Goal: Find specific page/section: Find specific page/section

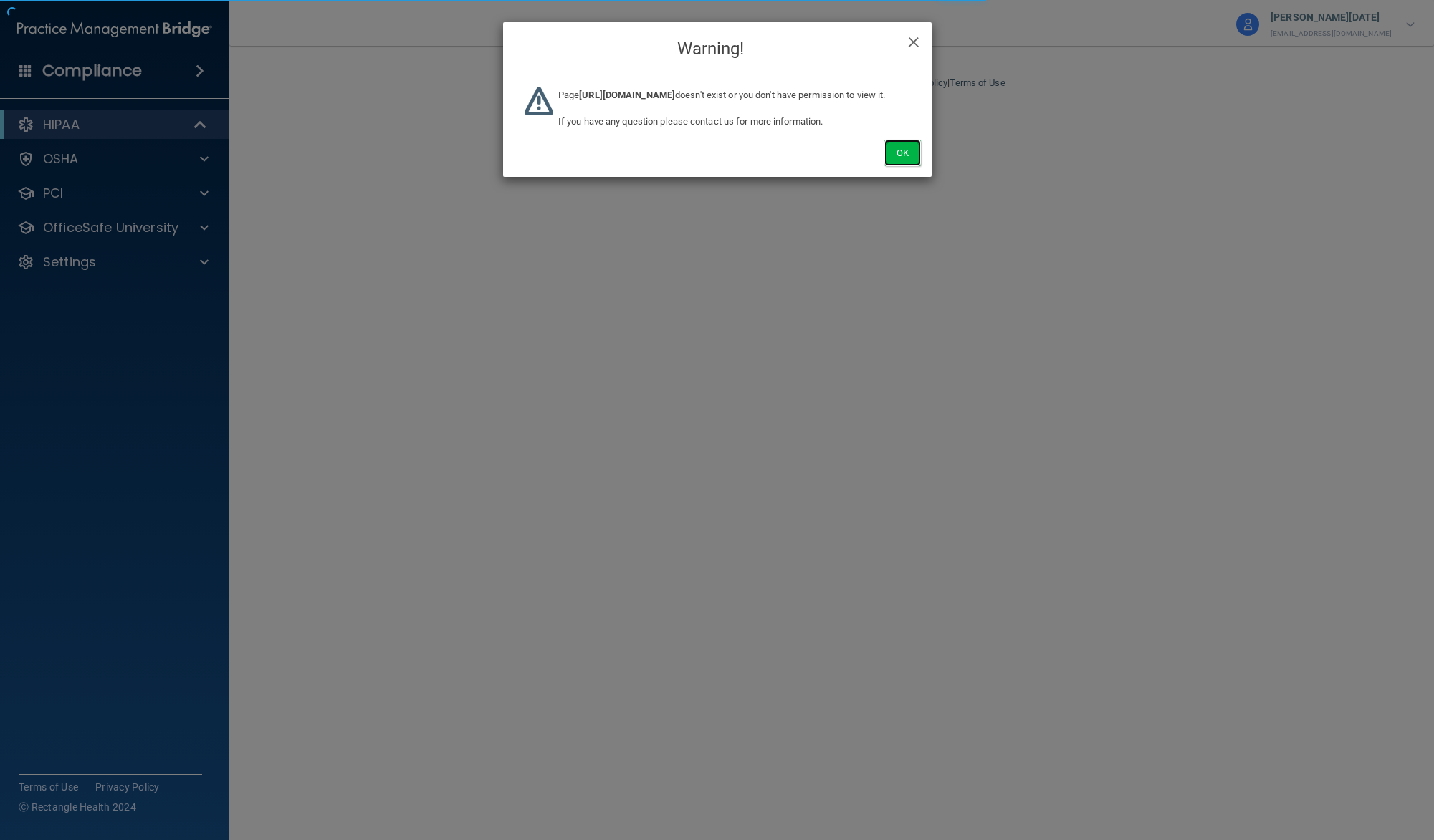
click at [916, 166] on button "Ok" at bounding box center [902, 153] width 36 height 27
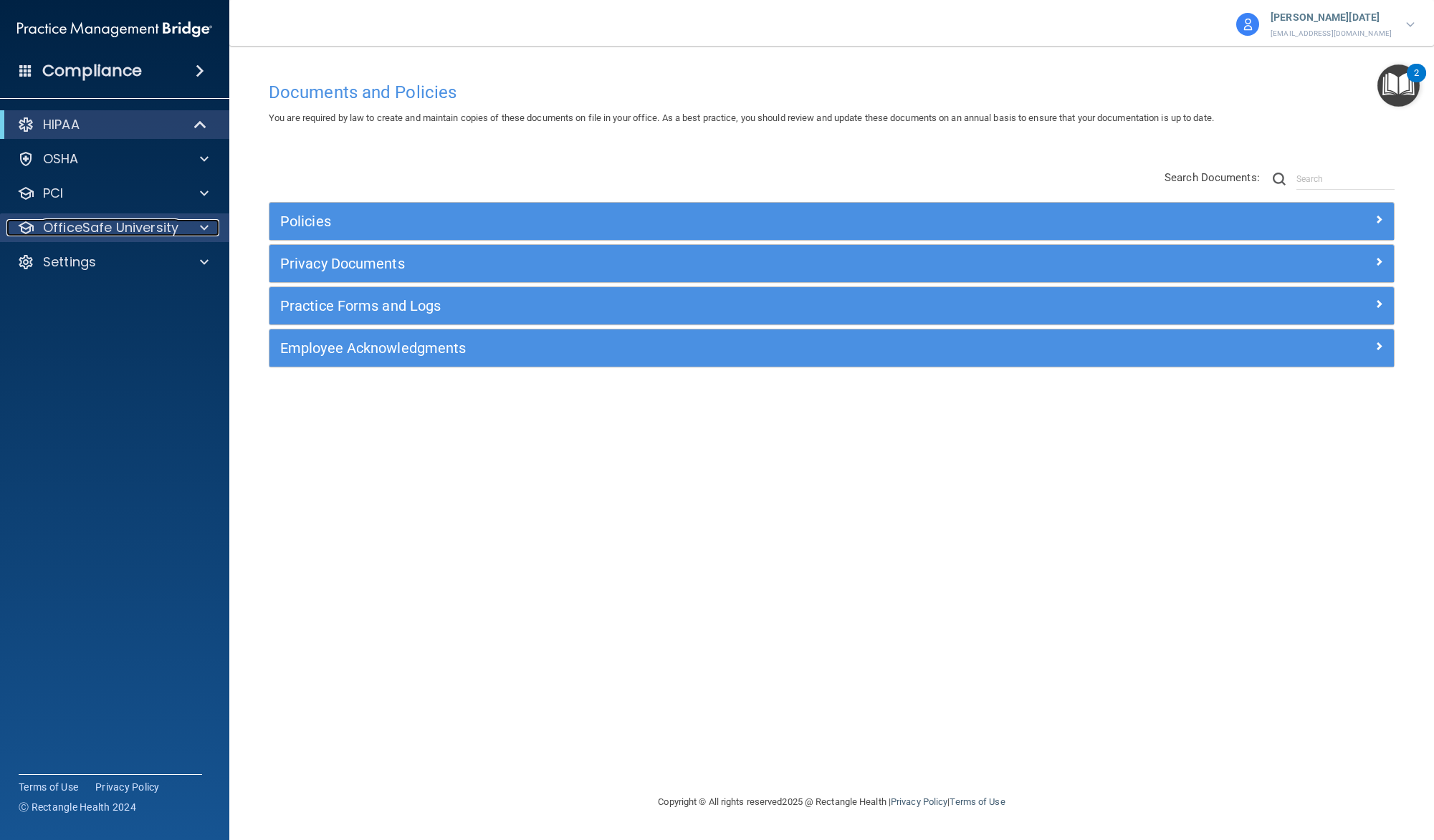
click at [161, 224] on p "OfficeSafe University" at bounding box center [110, 227] width 135 height 18
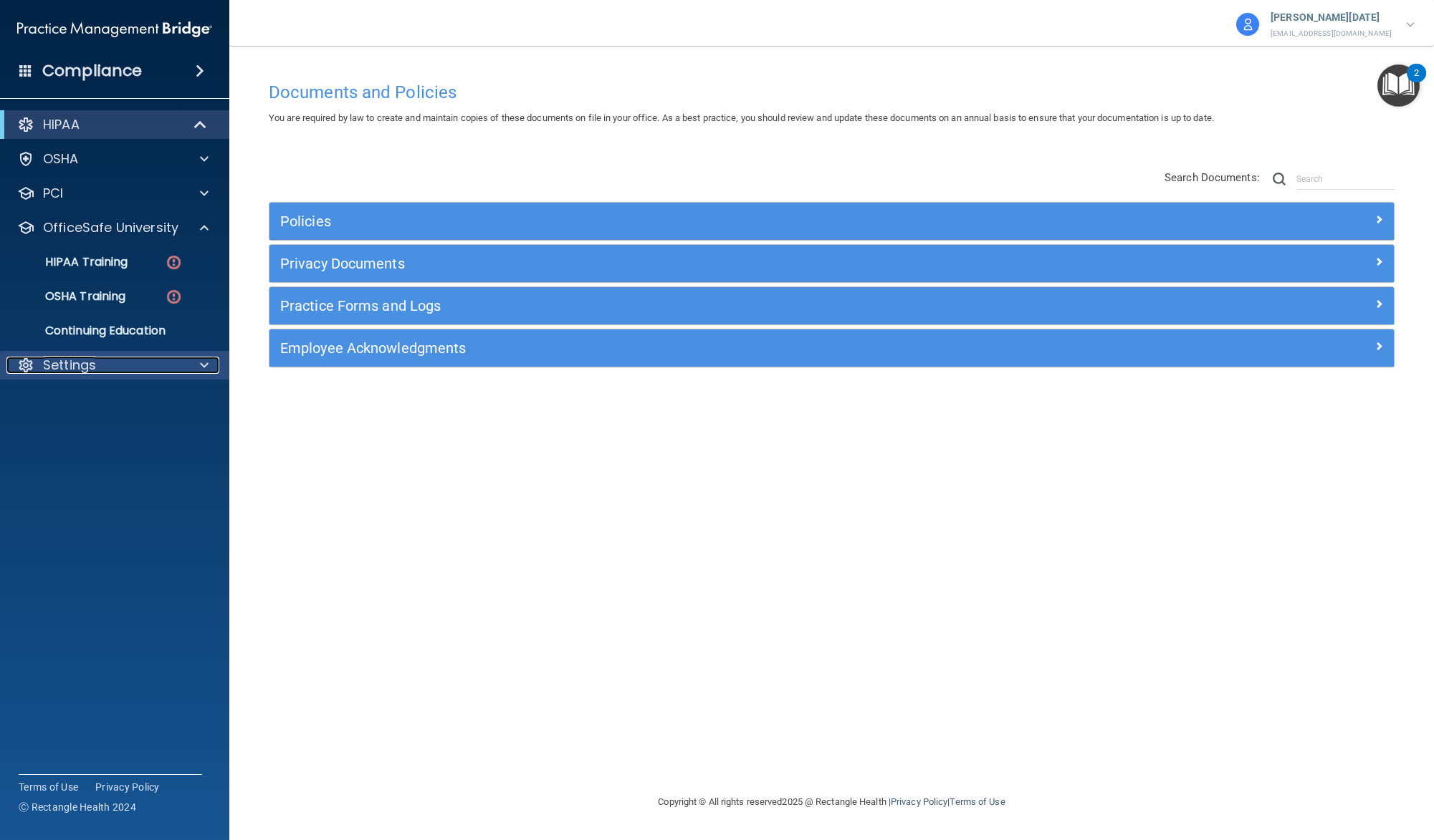
click at [135, 370] on div "Settings" at bounding box center [95, 365] width 178 height 18
click at [128, 625] on accordion "HIPAA Documents and Policies Report an Incident Business Associates Emergency P…" at bounding box center [114, 379] width 230 height 550
